Goal: Contribute content: Add original content to the website for others to see

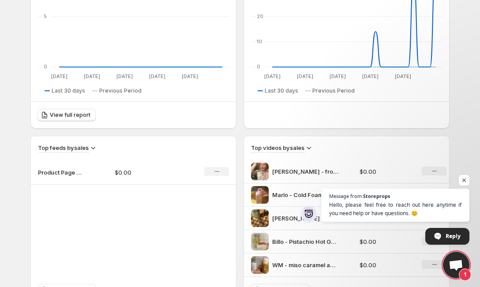
scroll to position [177, 0]
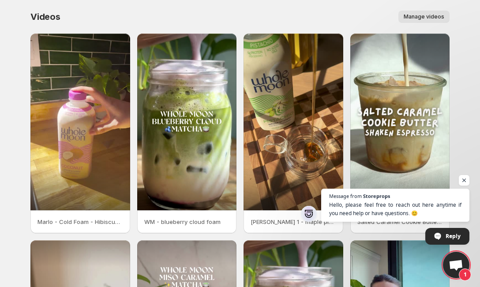
click at [418, 15] on span "Manage videos" at bounding box center [423, 16] width 41 height 7
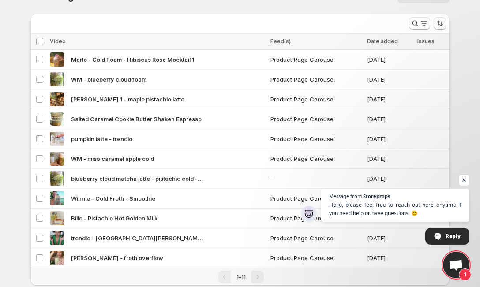
scroll to position [40, 0]
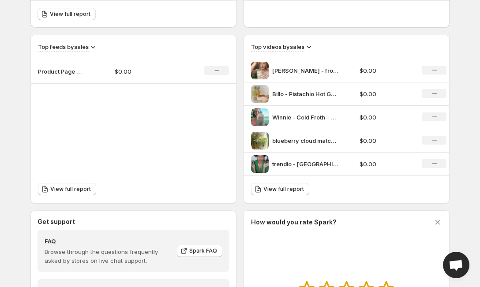
scroll to position [269, 0]
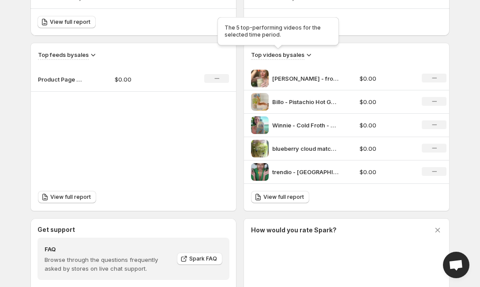
click at [293, 53] on h3 "Top videos by sales" at bounding box center [277, 54] width 53 height 9
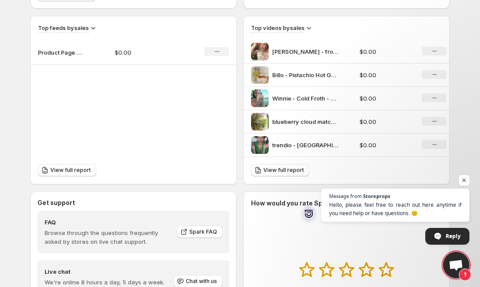
scroll to position [261, 0]
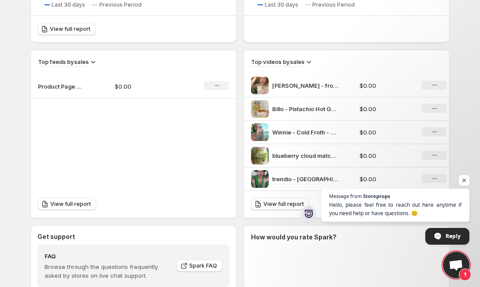
click at [302, 85] on p "[PERSON_NAME] - froth overflow" at bounding box center [305, 85] width 66 height 9
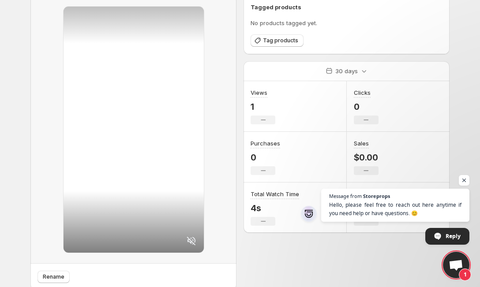
scroll to position [69, 0]
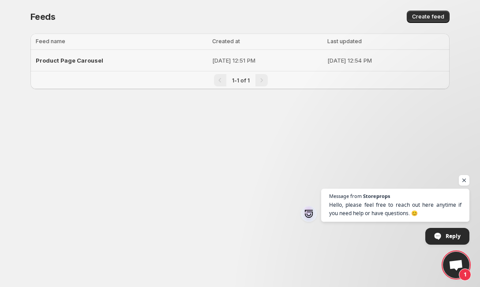
click at [53, 62] on span "Product Page Carousel" at bounding box center [69, 60] width 67 height 7
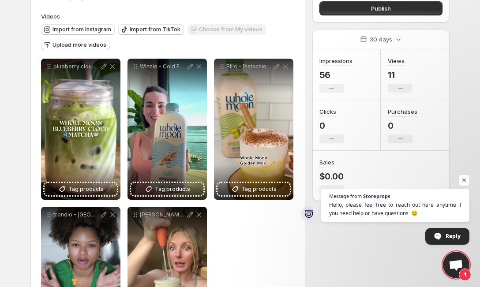
scroll to position [75, 0]
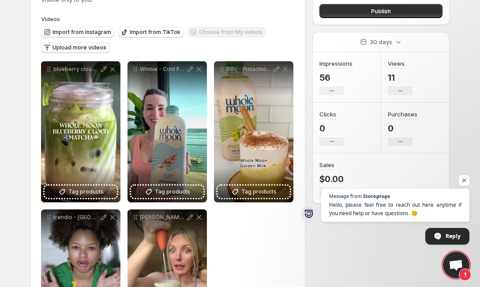
click at [72, 47] on span "Upload more videos" at bounding box center [79, 47] width 54 height 7
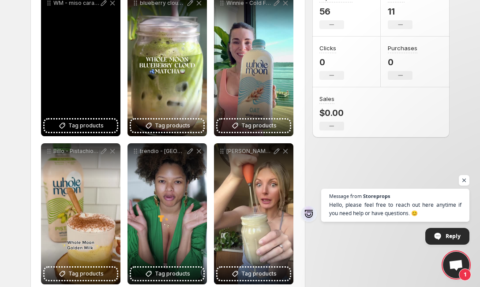
scroll to position [144, 0]
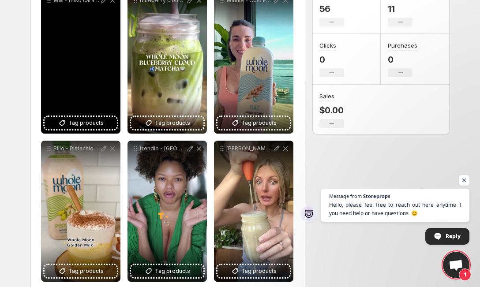
drag, startPoint x: 78, startPoint y: 69, endPoint x: 105, endPoint y: 93, distance: 36.5
click at [105, 93] on div "WM - miso caramel apple cold" at bounding box center [80, 63] width 79 height 141
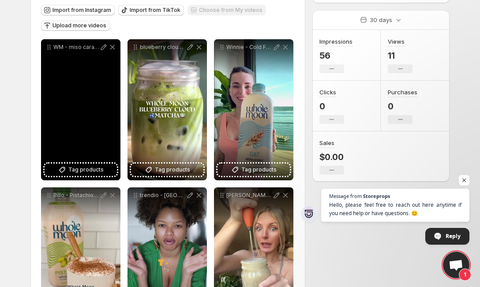
scroll to position [101, 0]
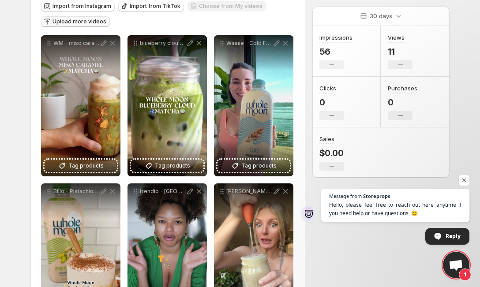
click at [82, 21] on span "Upload more videos" at bounding box center [79, 21] width 54 height 7
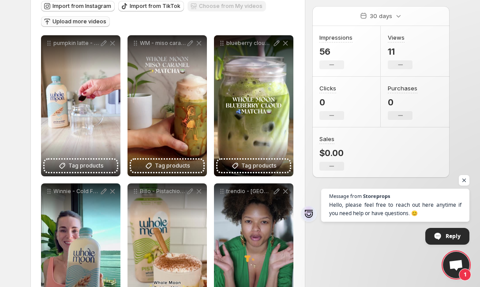
click at [89, 23] on span "Upload more videos" at bounding box center [79, 21] width 54 height 7
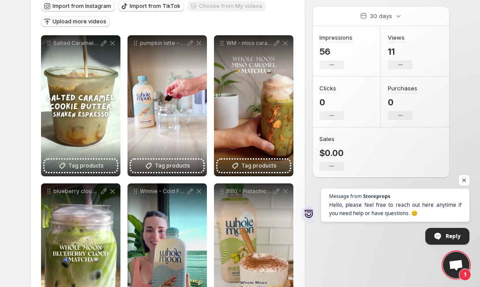
click at [82, 22] on span "Upload more videos" at bounding box center [79, 21] width 54 height 7
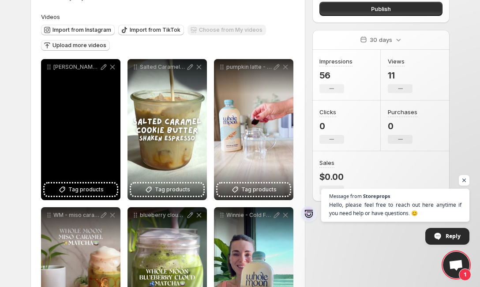
scroll to position [75, 0]
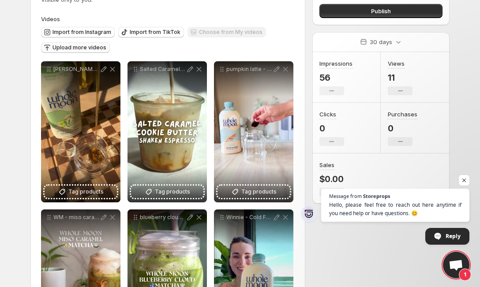
click at [88, 46] on span "Upload more videos" at bounding box center [79, 47] width 54 height 7
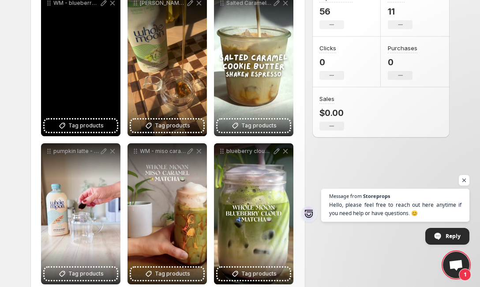
scroll to position [142, 0]
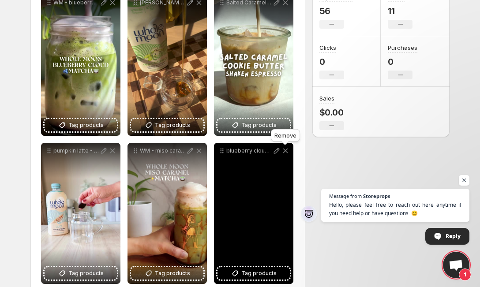
click at [286, 151] on icon at bounding box center [285, 150] width 9 height 9
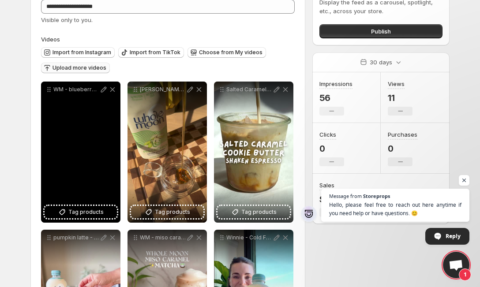
scroll to position [55, 0]
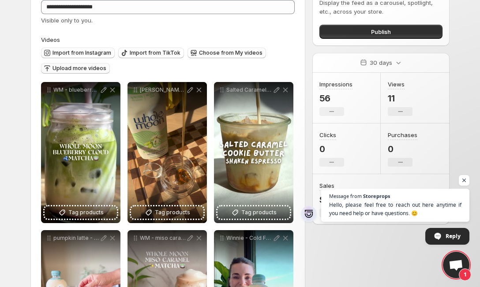
click at [78, 68] on span "Upload more videos" at bounding box center [79, 68] width 54 height 7
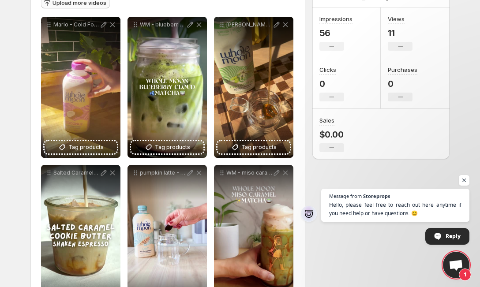
scroll to position [0, 0]
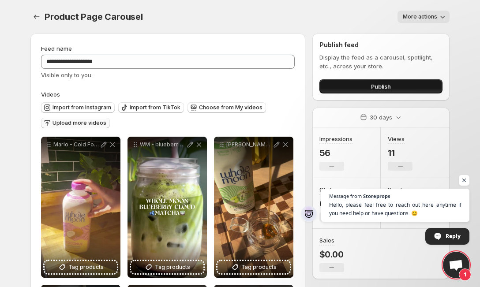
click at [349, 88] on button "Publish" at bounding box center [380, 86] width 123 height 14
click at [352, 86] on button "Publish" at bounding box center [380, 86] width 123 height 14
